Goal: Transaction & Acquisition: Purchase product/service

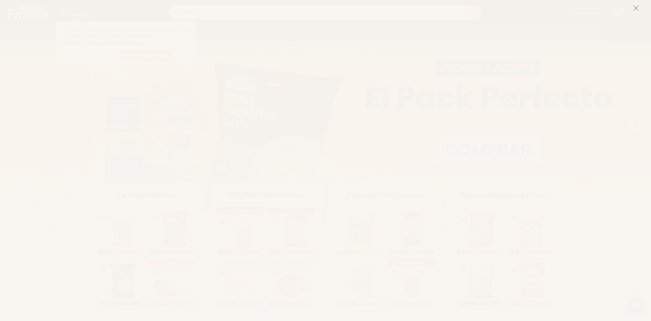
click at [636, 6] on icon at bounding box center [636, 8] width 6 height 6
click at [636, 6] on link "0 Carrito" at bounding box center [628, 12] width 34 height 16
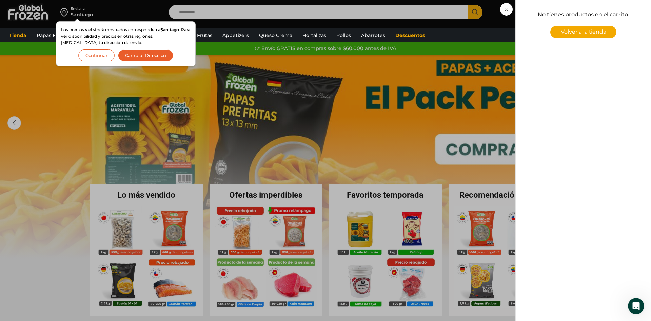
click at [611, 20] on div "0 Carrito 0 0 Shopping Cart No tienes productos en el carrito. Volver a la tien…" at bounding box center [628, 12] width 34 height 16
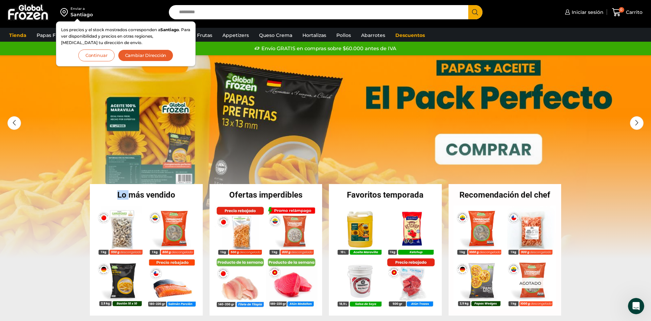
click at [84, 197] on section "Lo más vendido En stock Camarón 36/40 Crudo Pelado sin Vena – Bronze – Caja 10 …" at bounding box center [325, 250] width 651 height 132
drag, startPoint x: 575, startPoint y: 133, endPoint x: 581, endPoint y: 154, distance: 21.8
drag, startPoint x: 595, startPoint y: 191, endPoint x: 380, endPoint y: 121, distance: 225.8
click at [103, 56] on button "Continuar" at bounding box center [96, 56] width 36 height 12
click at [103, 56] on link "1 / 3" at bounding box center [325, 157] width 651 height 204
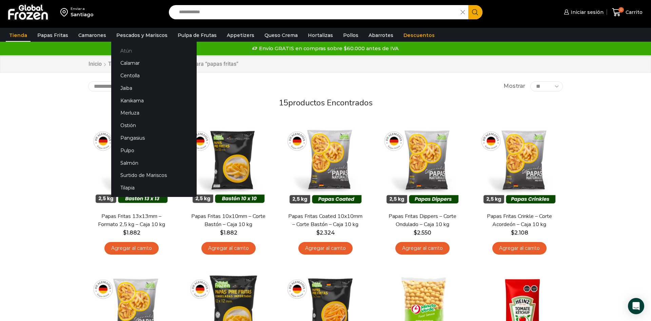
click at [131, 48] on link "Atún" at bounding box center [153, 50] width 85 height 13
